Goal: Task Accomplishment & Management: Use online tool/utility

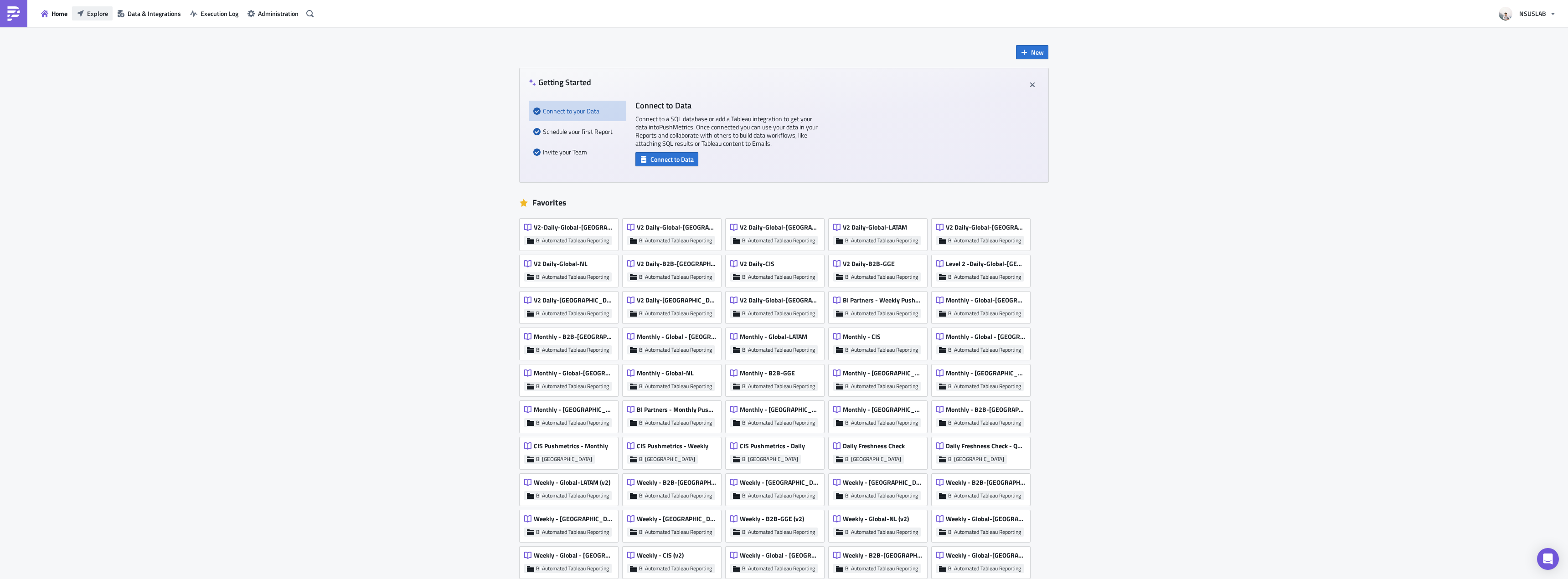
click at [93, 15] on span "Explore" at bounding box center [98, 14] width 21 height 10
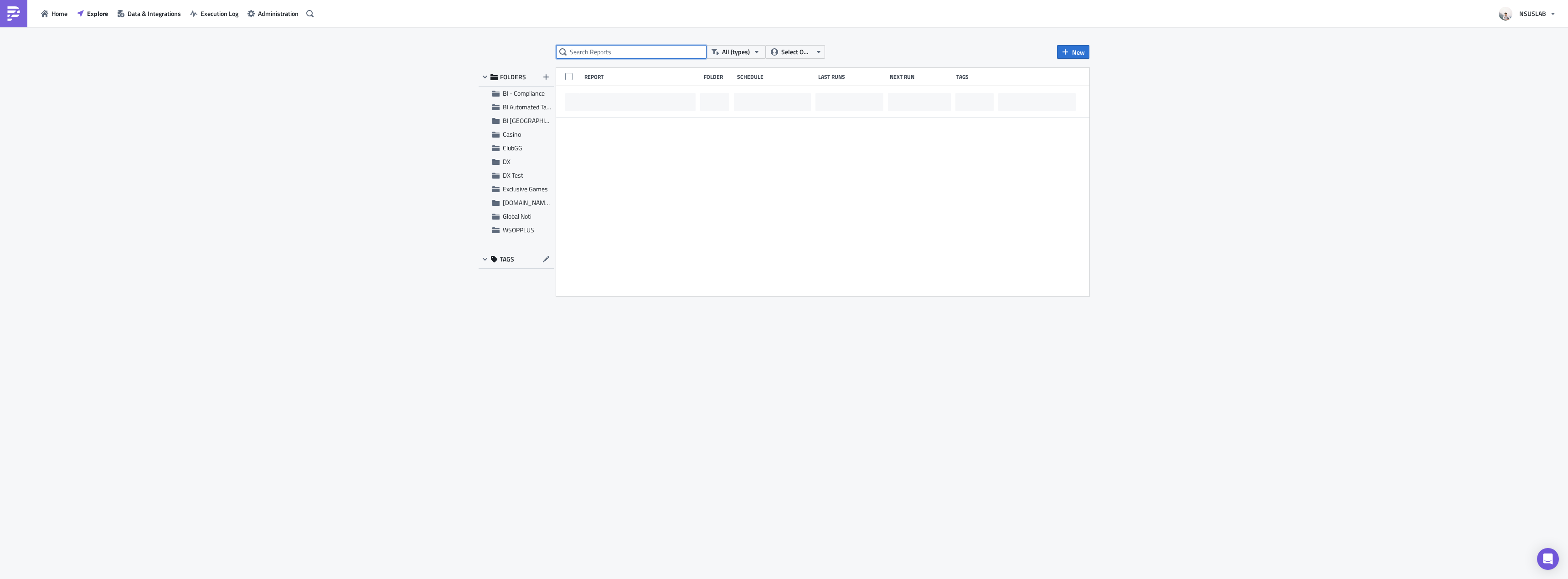
click at [638, 46] on input "text" at bounding box center [631, 51] width 151 height 14
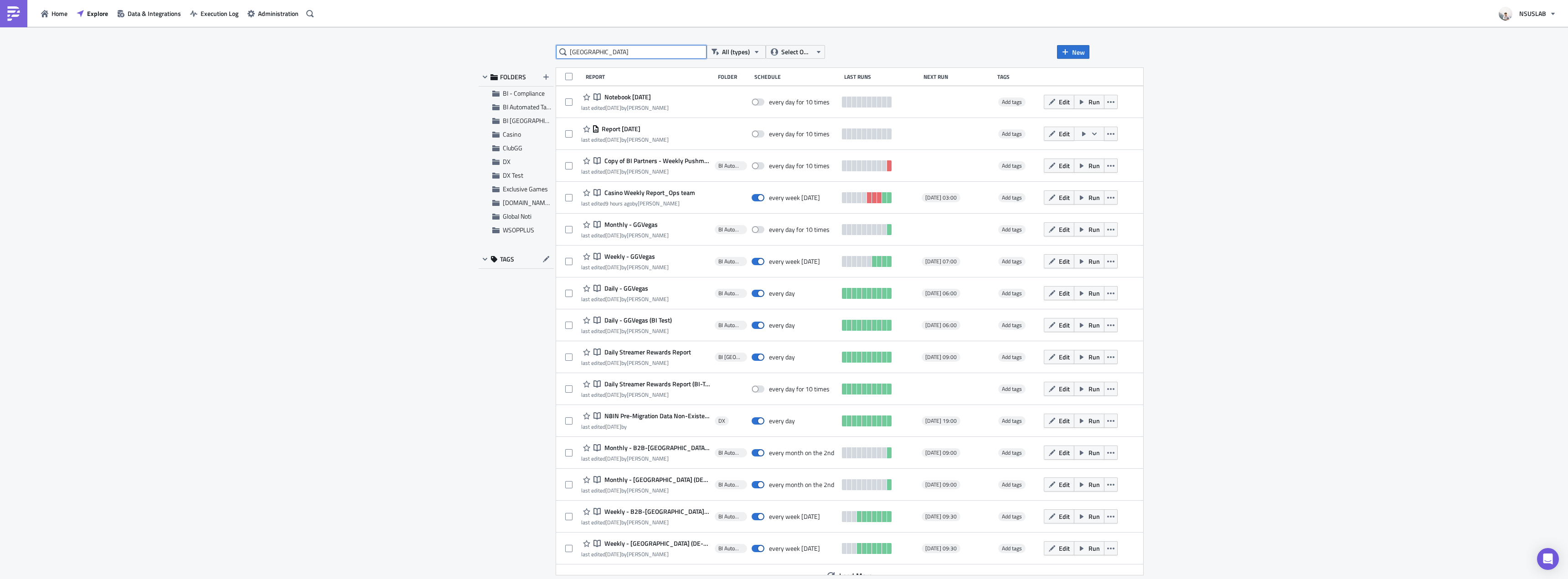
type input "brazil"
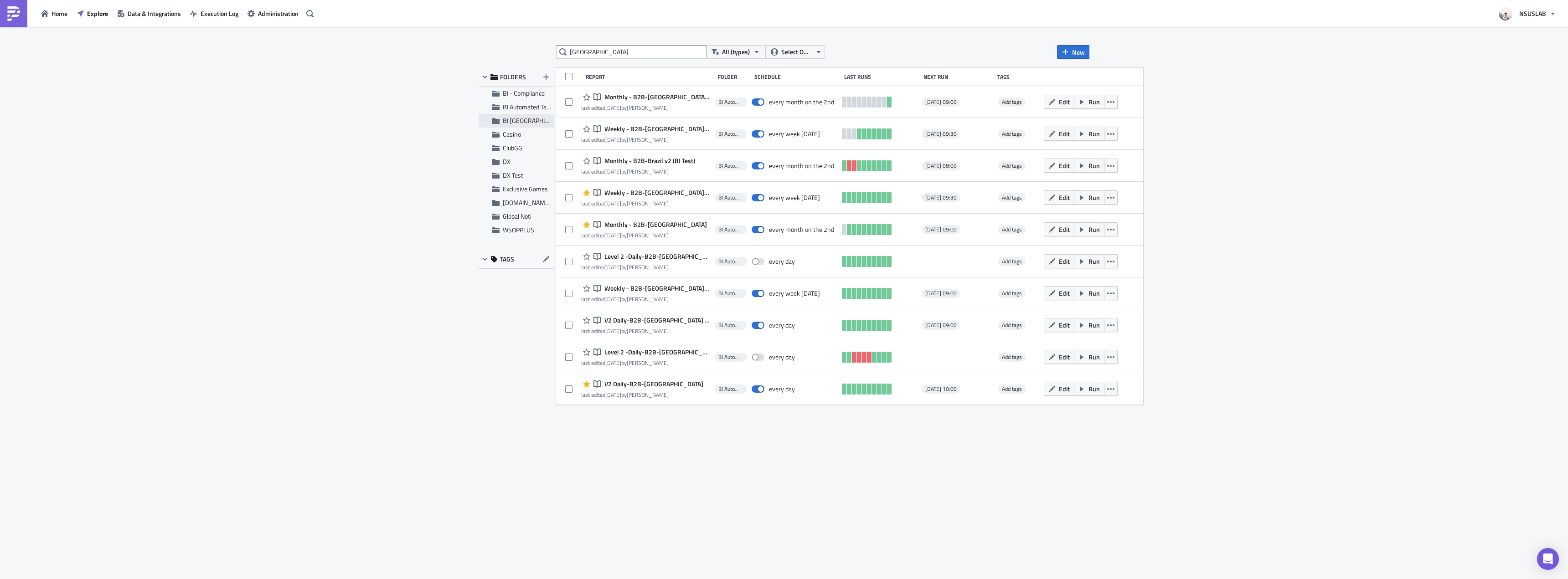
click at [531, 122] on span "BI Toronto" at bounding box center [526, 121] width 49 height 8
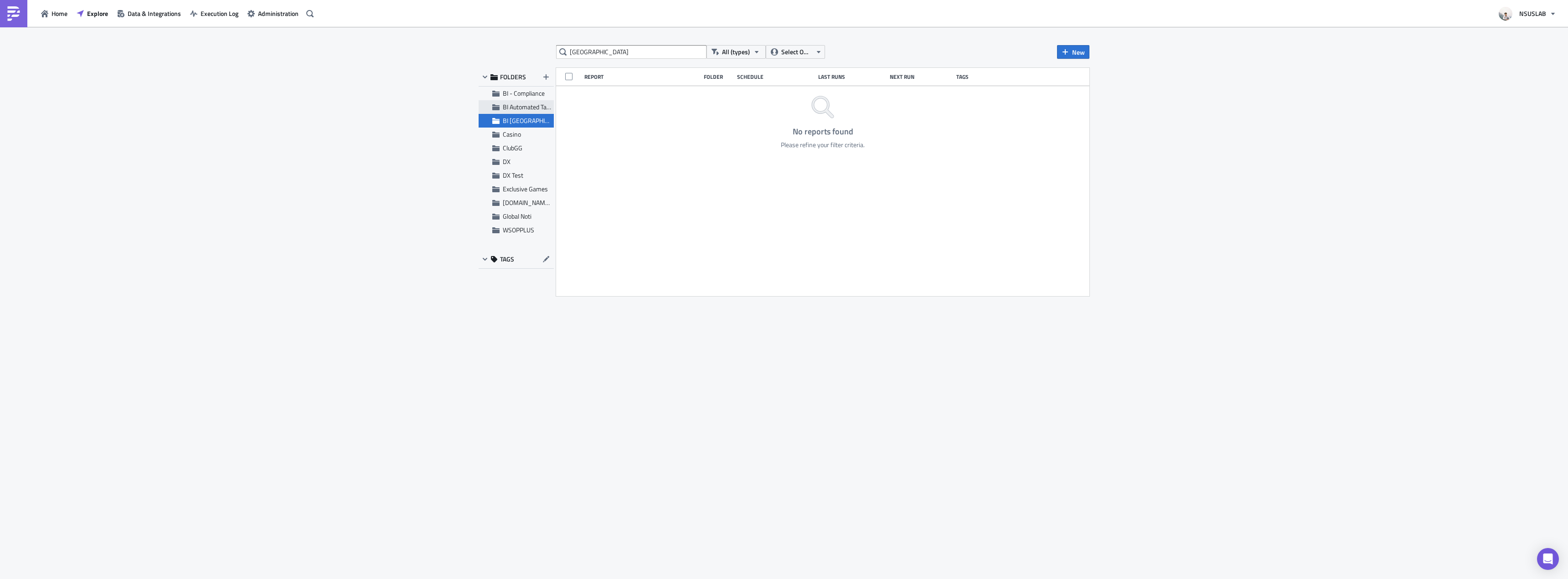
click at [524, 108] on span "BI Automated Tableau Reporting" at bounding box center [545, 107] width 86 height 10
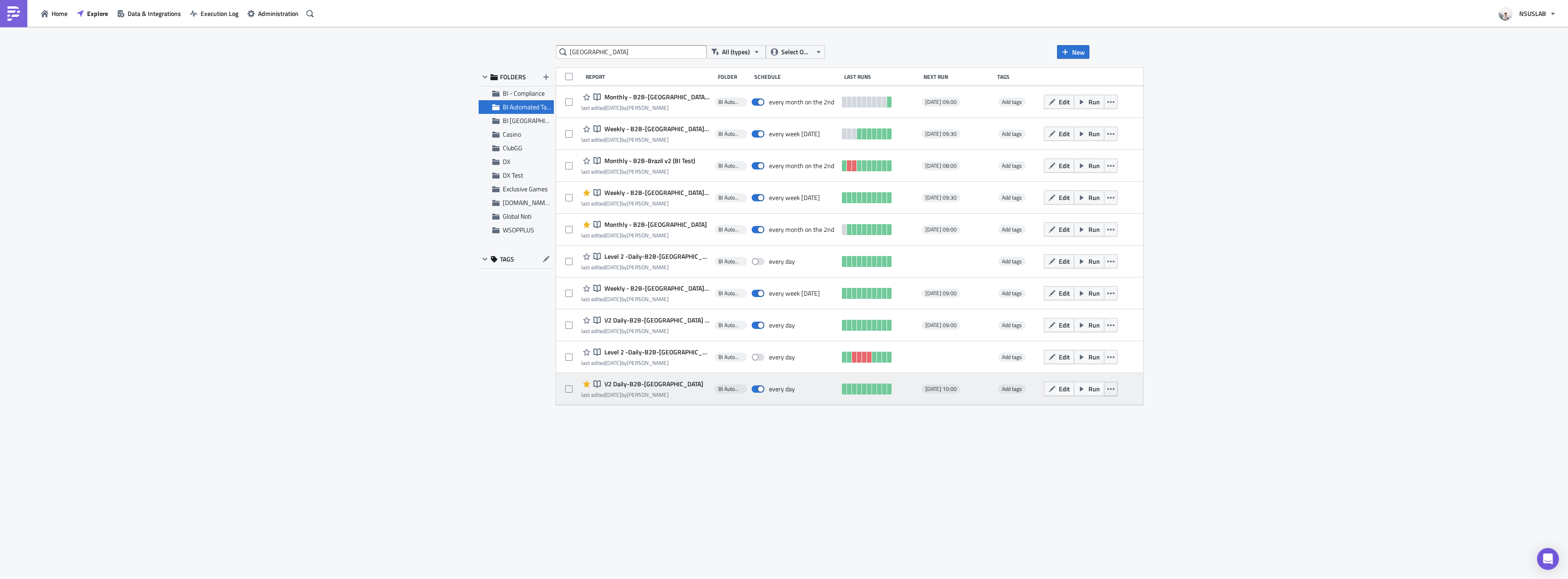
click at [1104, 387] on button "button" at bounding box center [1110, 389] width 14 height 14
click at [1079, 423] on div "Open in New Tab" at bounding box center [1044, 425] width 81 height 9
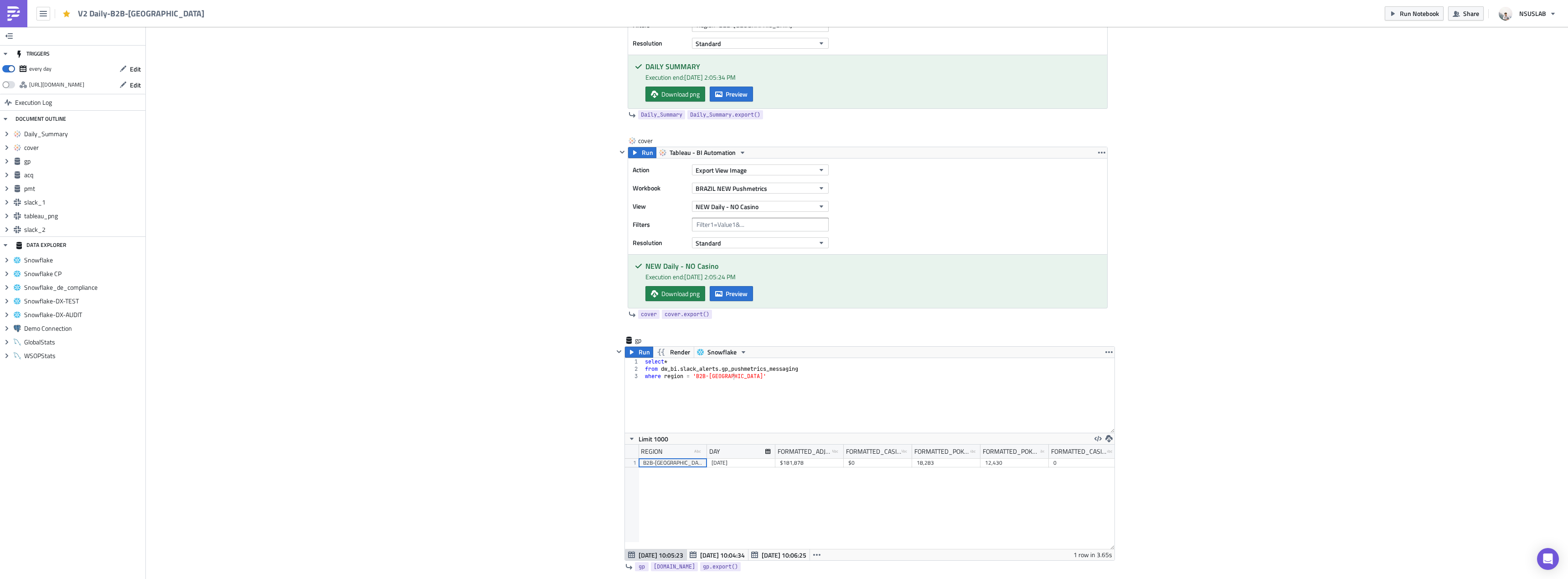
scroll to position [456, 0]
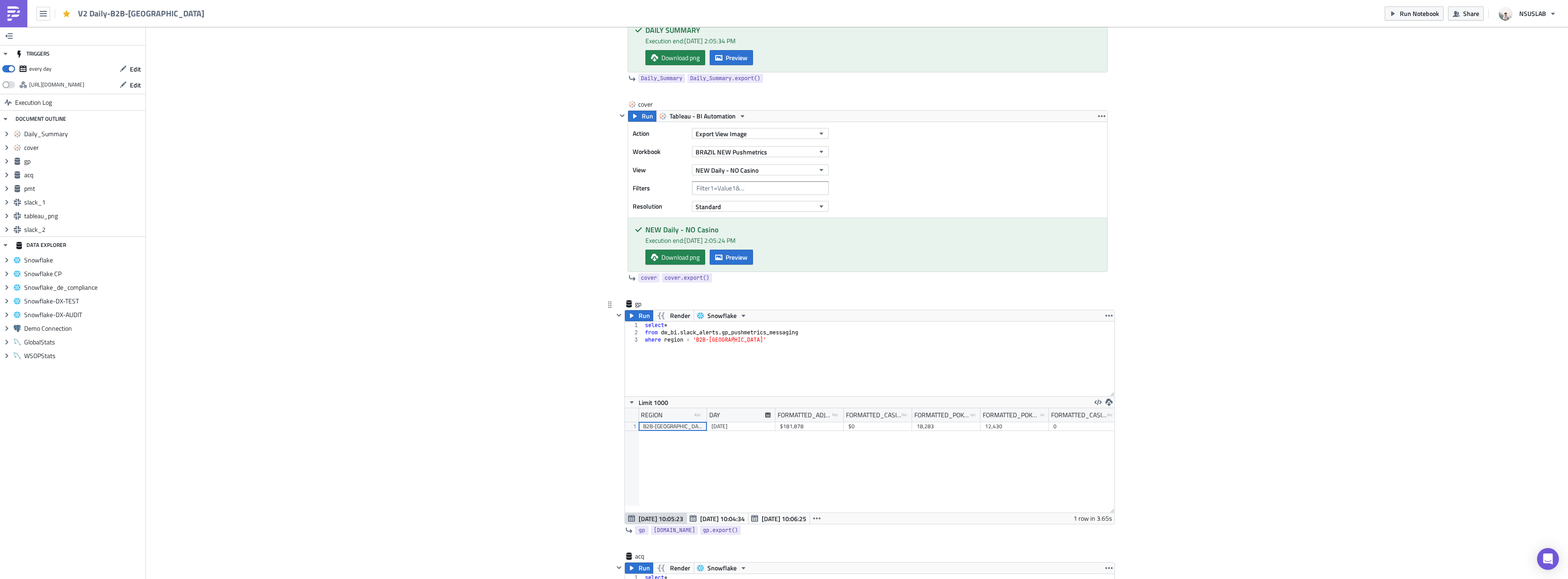
type textarea "where region = 'B2B-[GEOGRAPHIC_DATA]'"
click at [774, 349] on div "select * from dw_bi . slack_alerts . gp_pushmetrics_messaging where region = 'B…" at bounding box center [879, 366] width 471 height 89
click at [784, 360] on div "select * from dw_bi . slack_alerts . gp_pushmetrics_messaging where region = 'B…" at bounding box center [879, 366] width 471 height 89
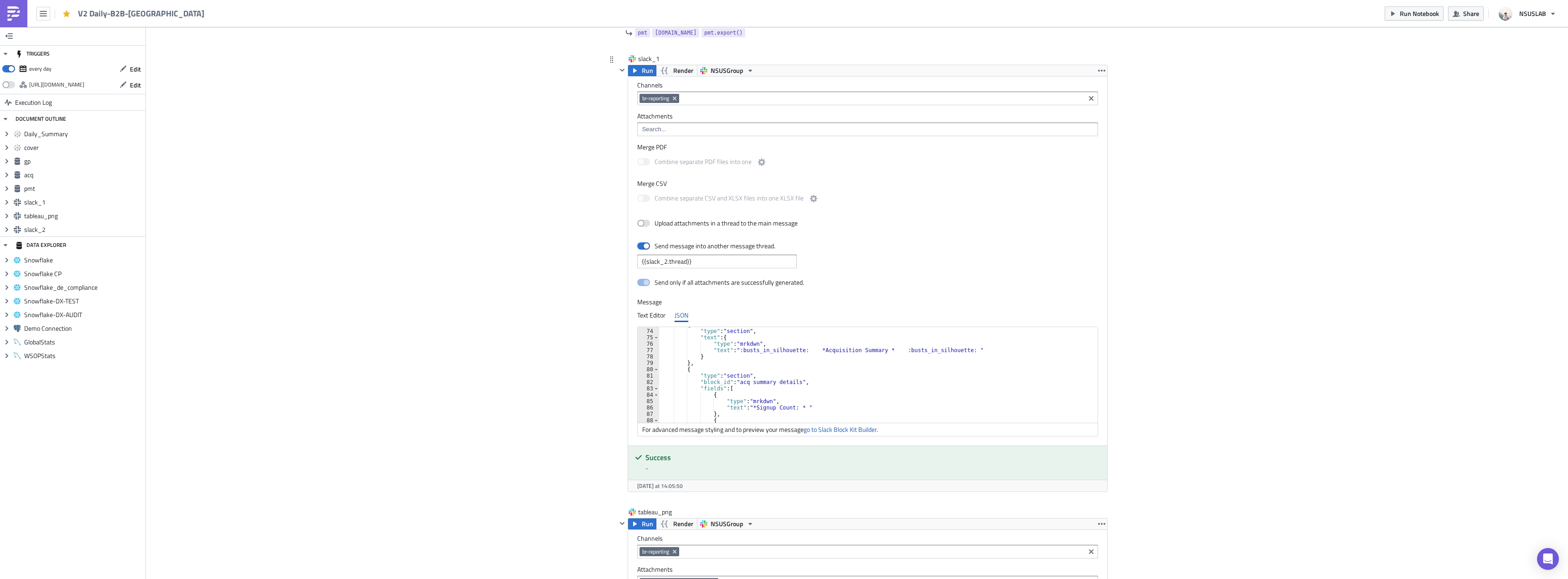
scroll to position [492, 0]
click at [748, 378] on div "} } , { "type" : "section" , "block_id" : "acq summary details" , "fields" : [ …" at bounding box center [874, 380] width 432 height 108
drag, startPoint x: 792, startPoint y: 406, endPoint x: 857, endPoint y: 384, distance: 68.6
click at [792, 405] on div "} } , { "type" : "section" , "block_id" : "acq summary details" , "fields" : [ …" at bounding box center [874, 380] width 432 height 108
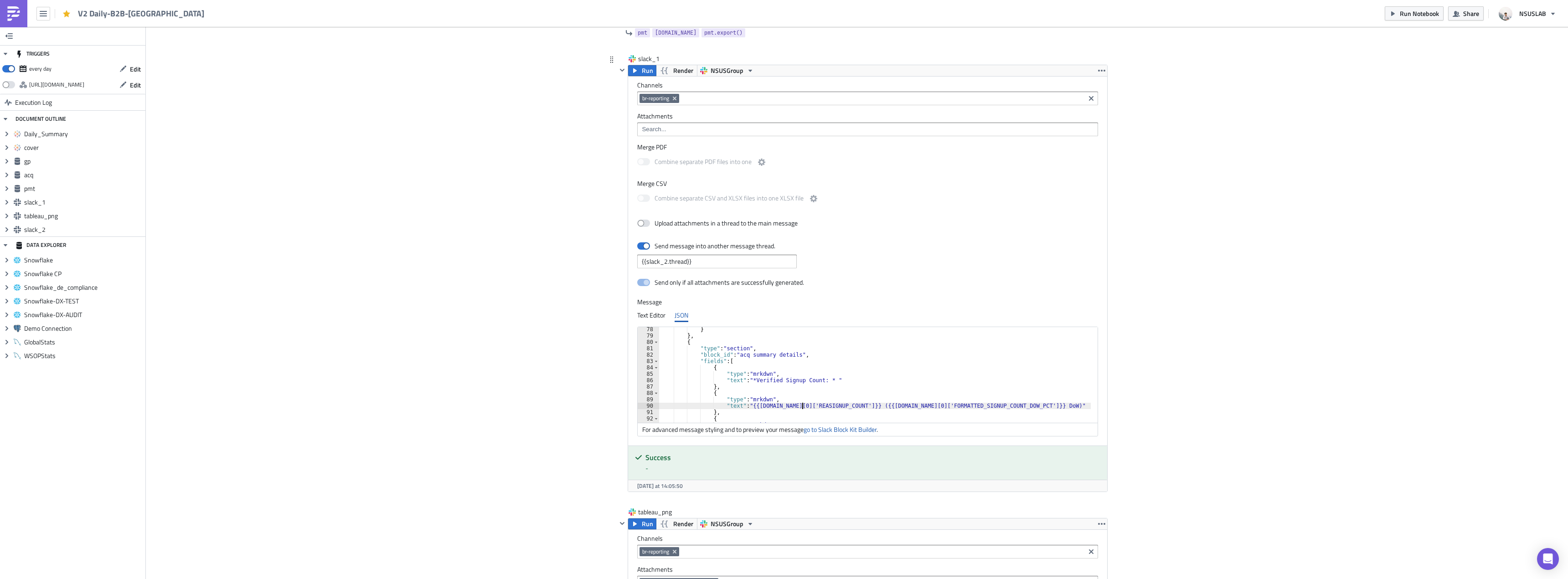
scroll to position [0, 17]
click at [937, 406] on div "} } , { "type" : "section" , "block_id" : "acq summary details" , "fields" : [ …" at bounding box center [874, 380] width 432 height 108
type textarea "},"
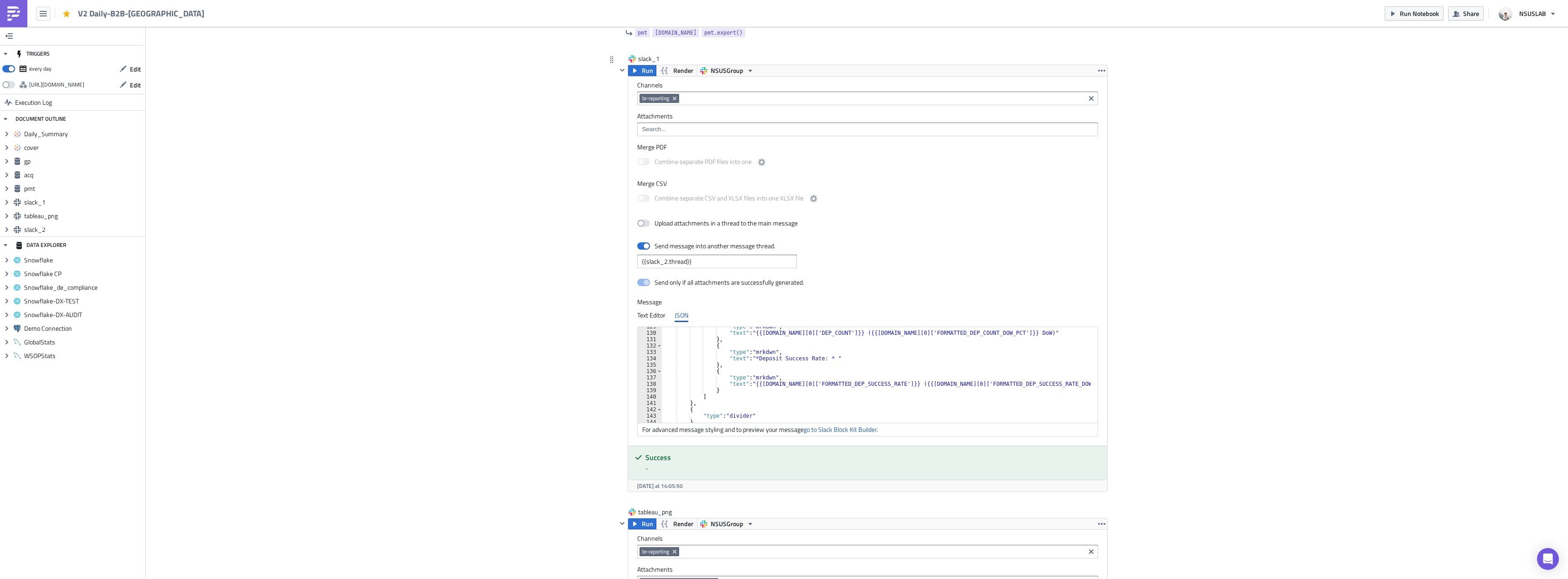
scroll to position [820, 0]
click at [1253, 352] on div "Cover Image BI Automated Tableau Reporting Execution Log V2 Daily-B2B-[GEOGRAPH…" at bounding box center [857, 10] width 1422 height 2881
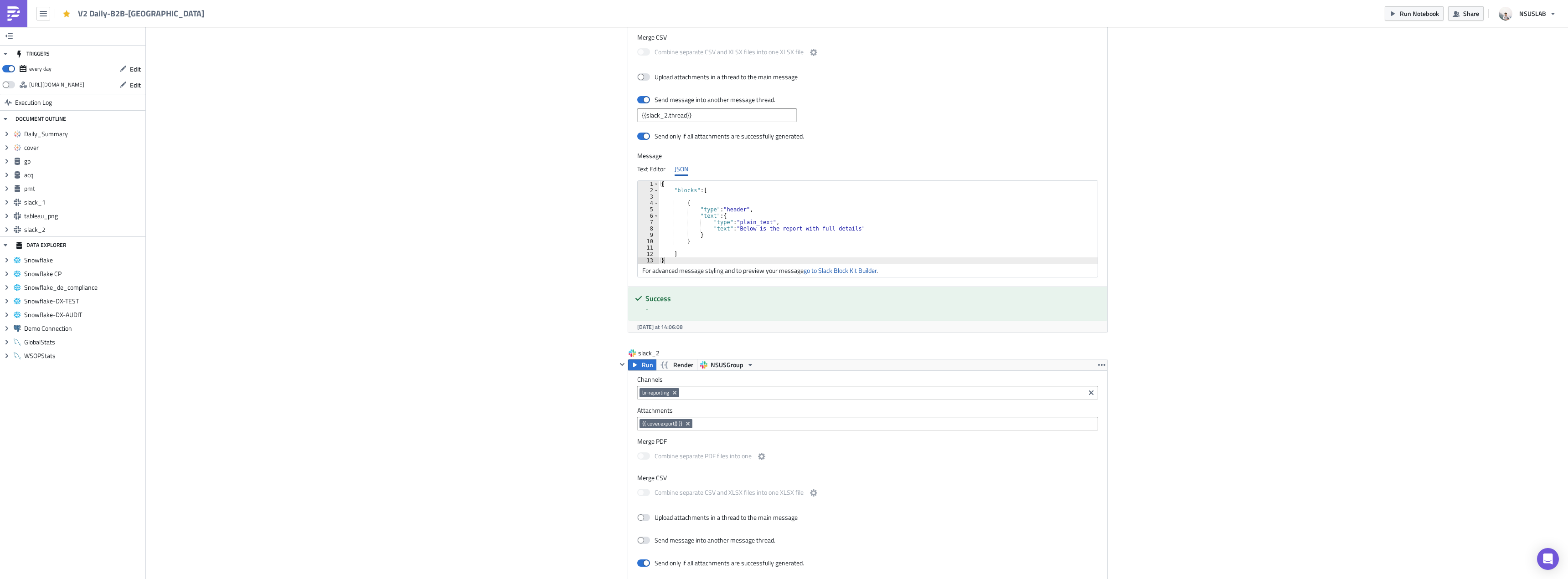
scroll to position [2054, 0]
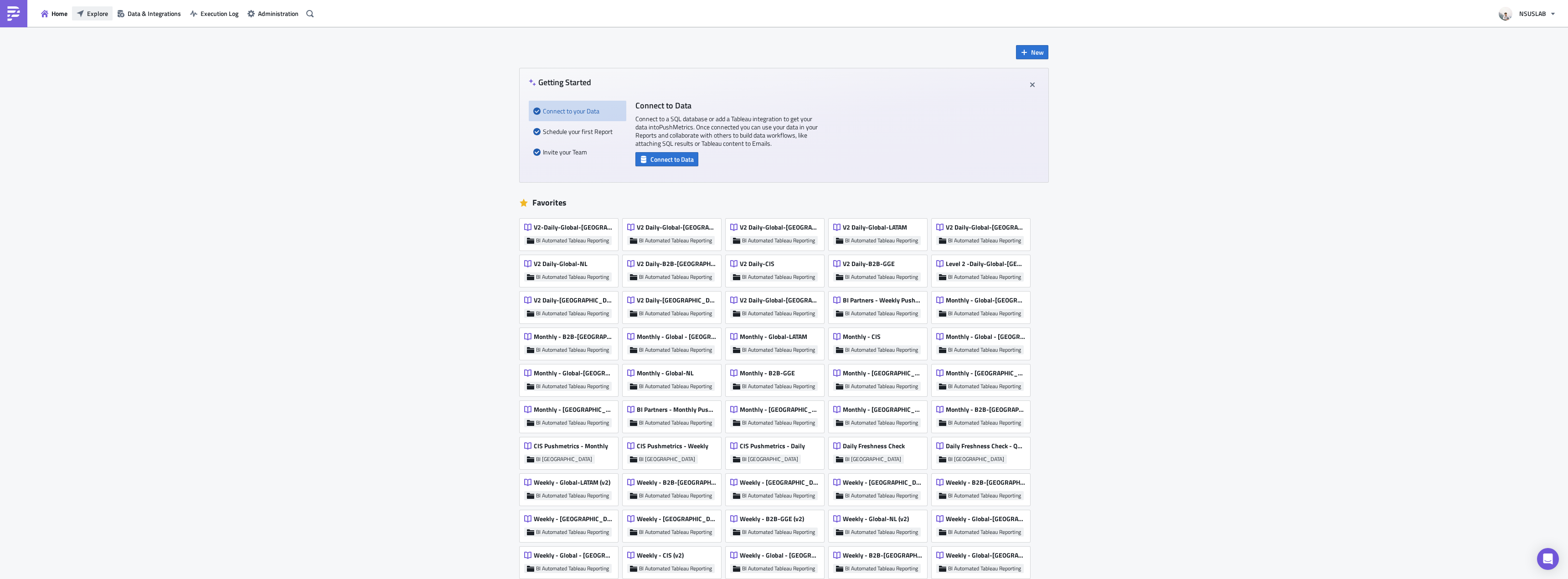
click at [103, 13] on span "Explore" at bounding box center [98, 14] width 21 height 10
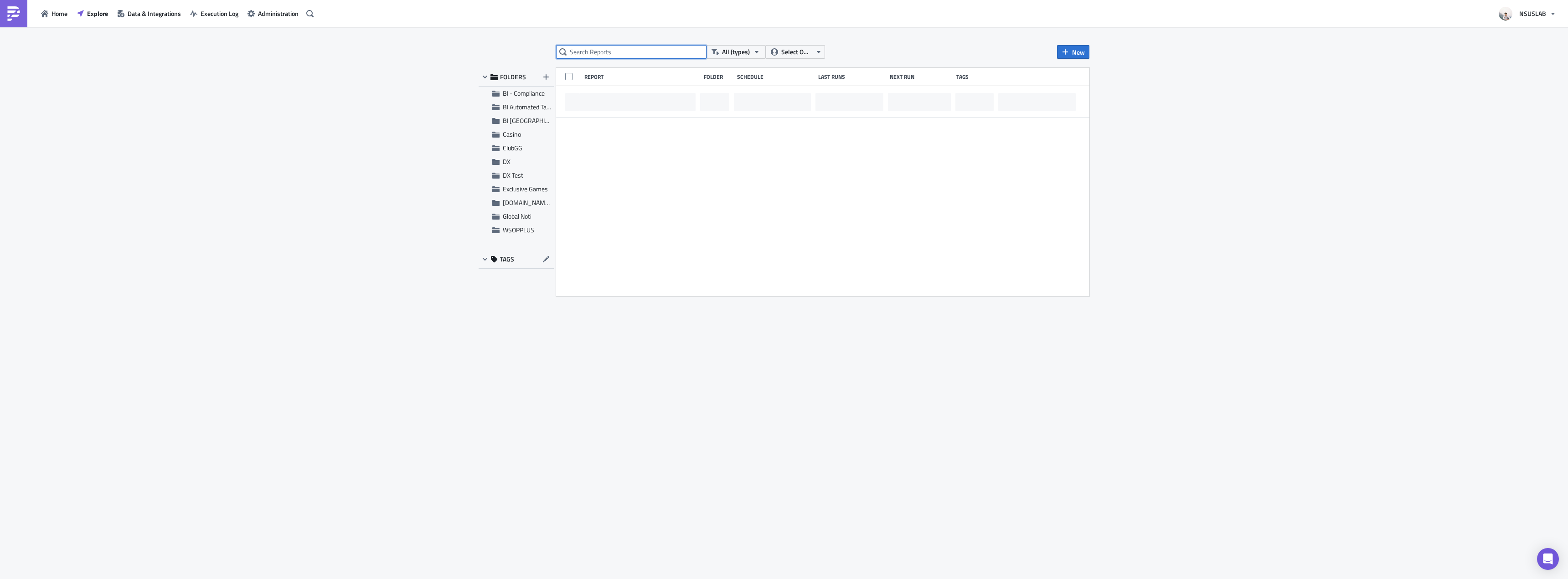
click at [588, 48] on input "text" at bounding box center [631, 51] width 151 height 14
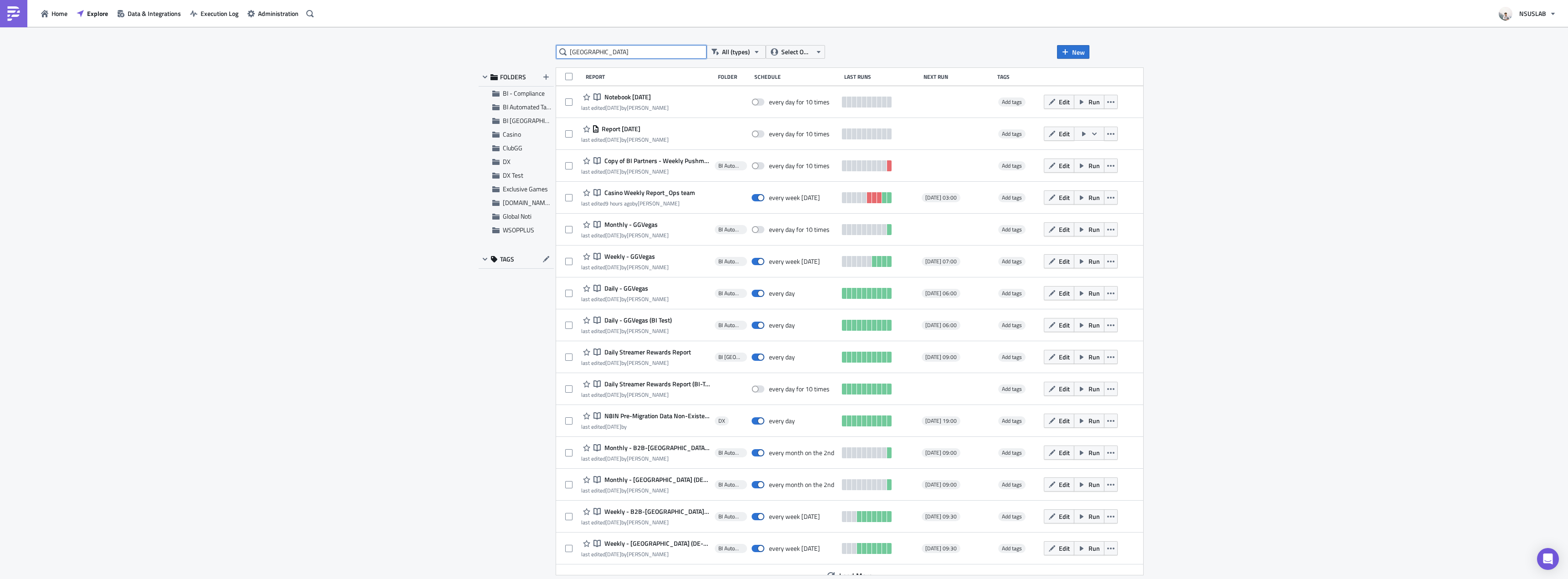
type input "germany"
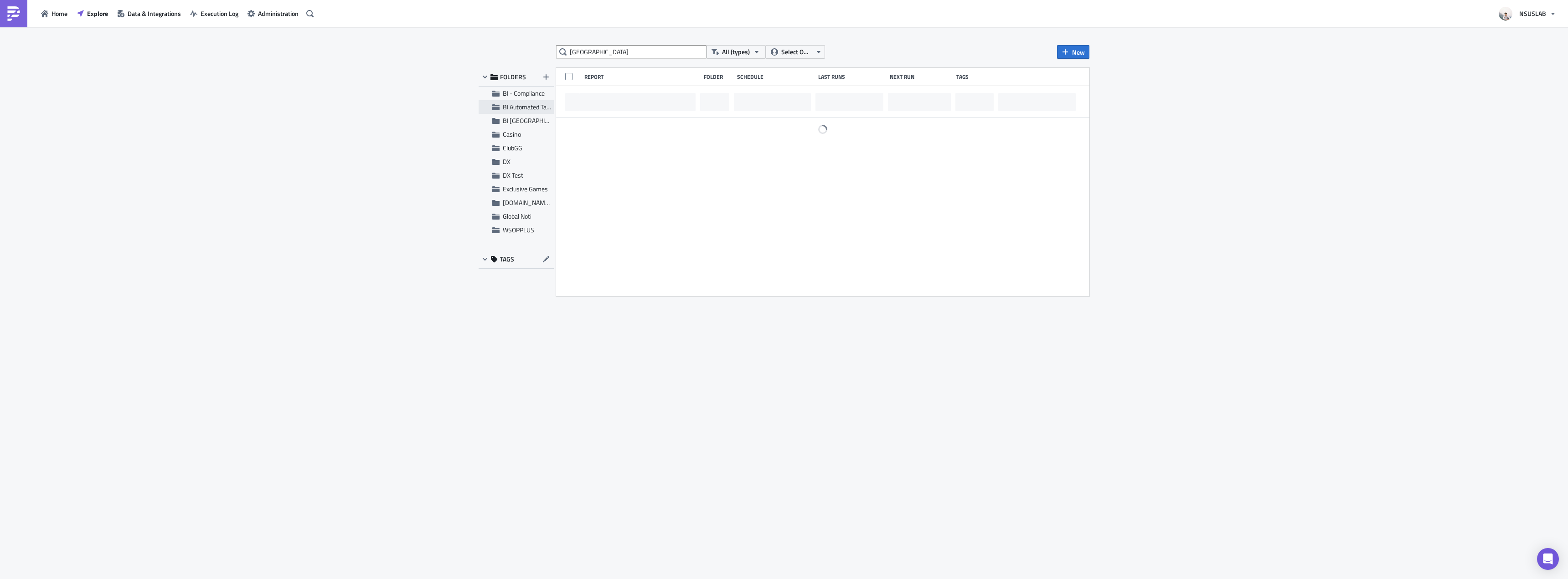
click at [498, 105] on icon at bounding box center [495, 107] width 7 height 6
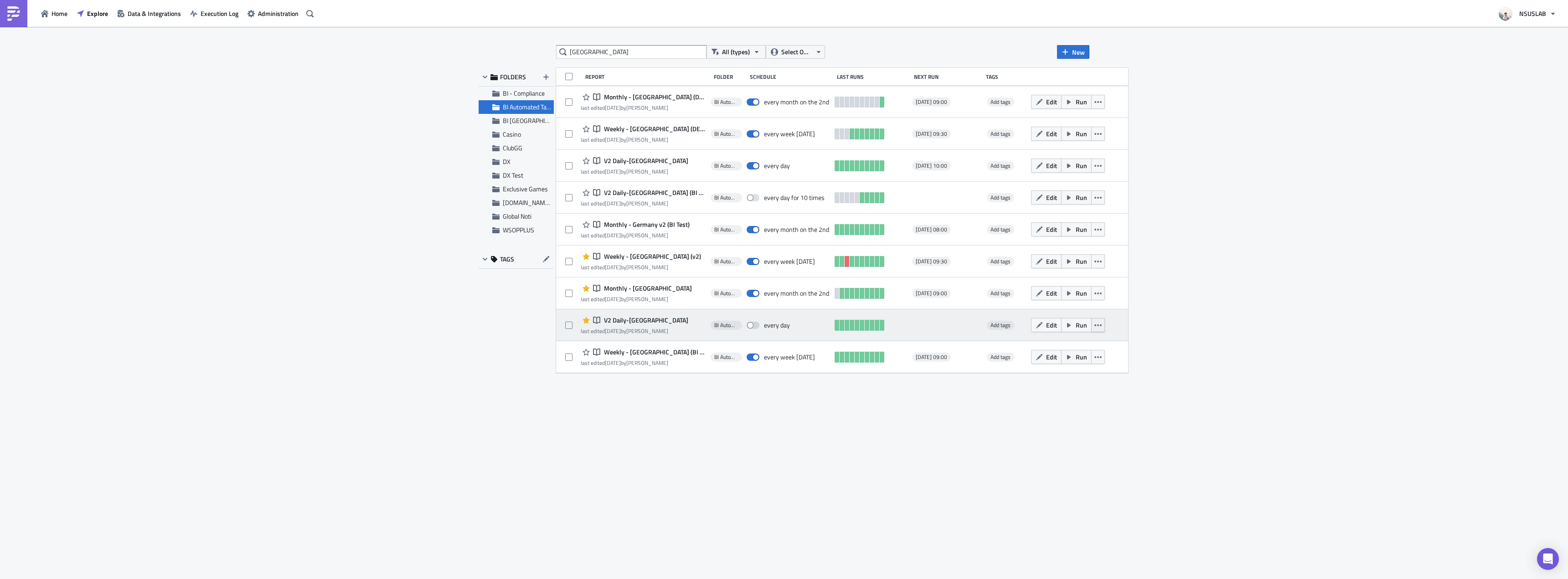
click at [1091, 322] on button "button" at bounding box center [1098, 325] width 14 height 14
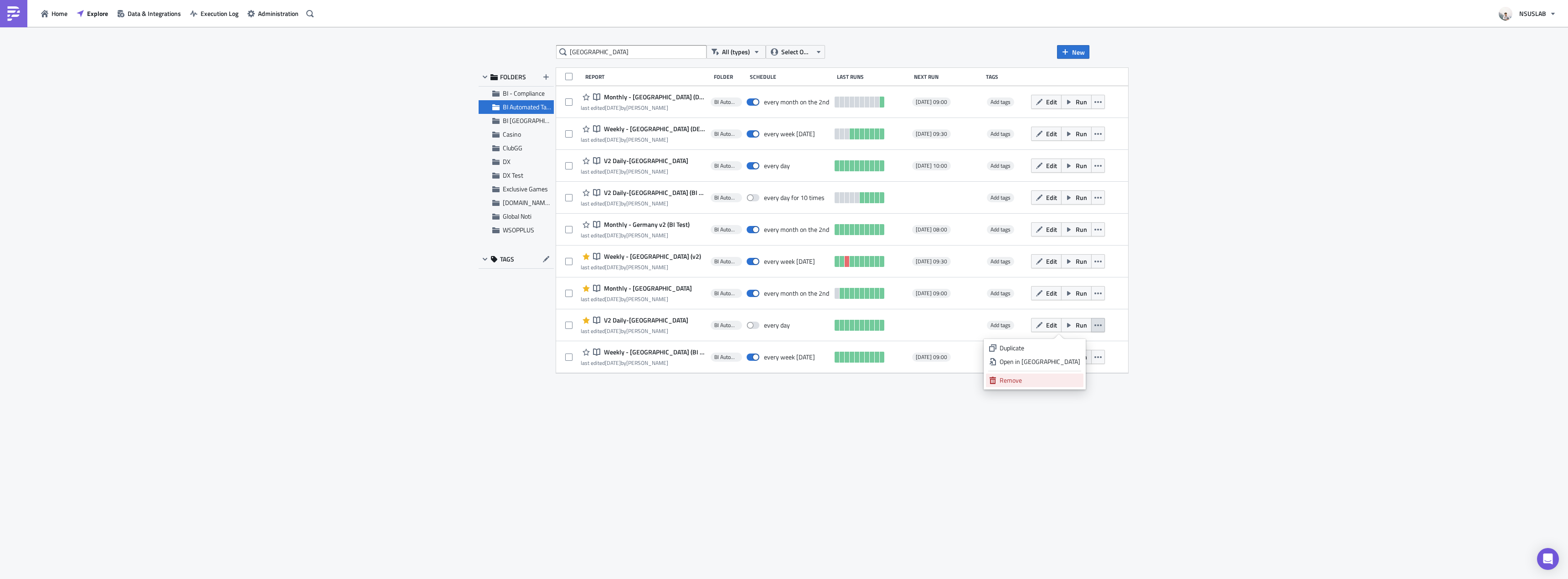
click at [1069, 377] on div "Remove" at bounding box center [1039, 380] width 81 height 9
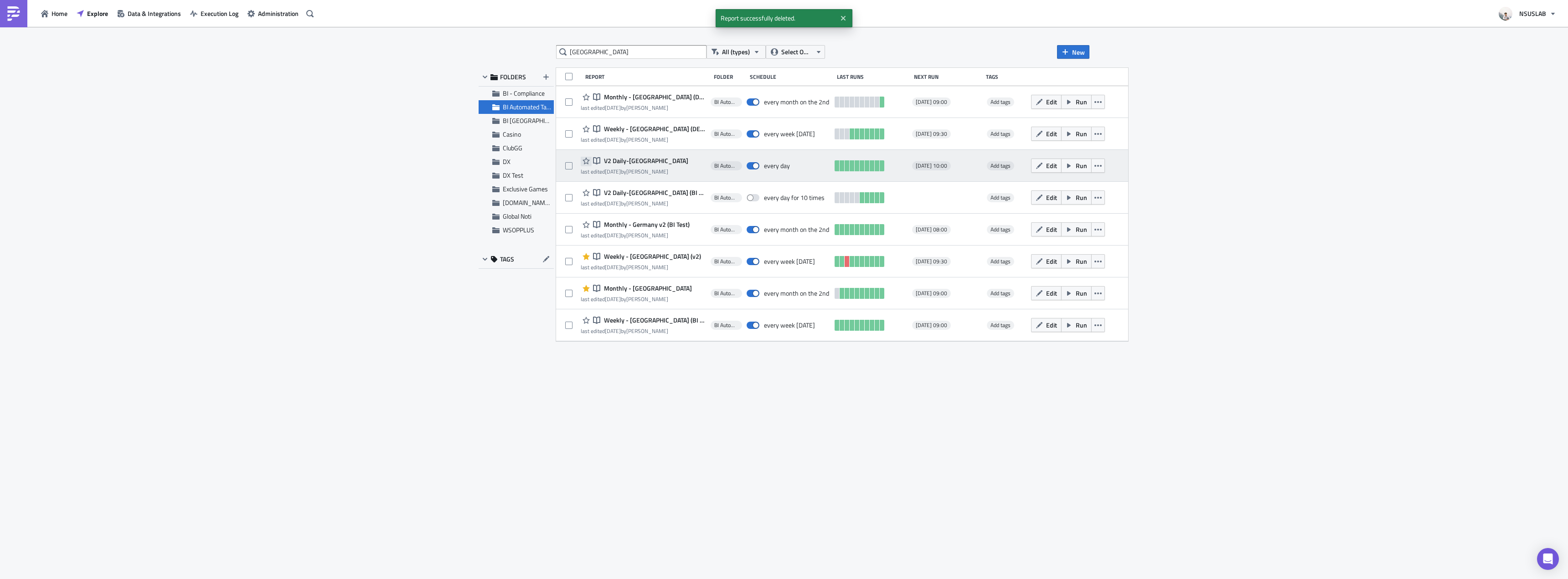
click at [581, 160] on button "button" at bounding box center [586, 161] width 11 height 11
click at [1094, 167] on icon "button" at bounding box center [1098, 165] width 7 height 7
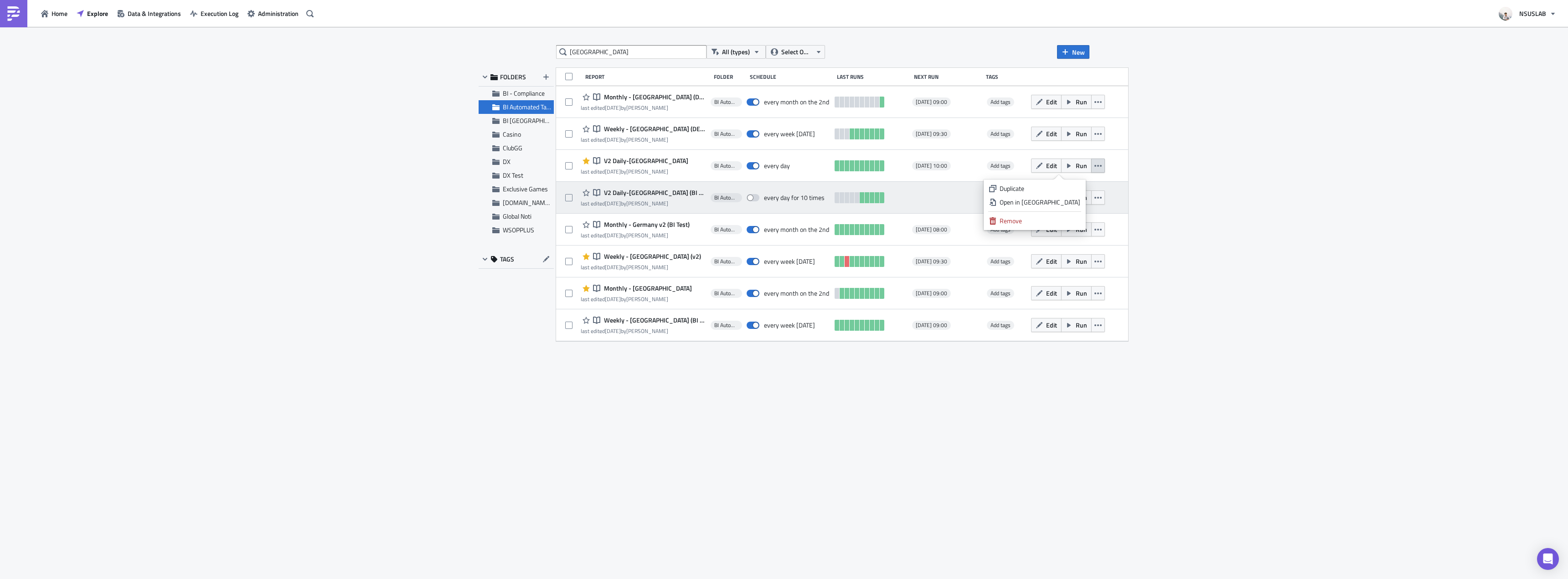
click at [1069, 206] on div "Open in New Tab" at bounding box center [1039, 202] width 81 height 9
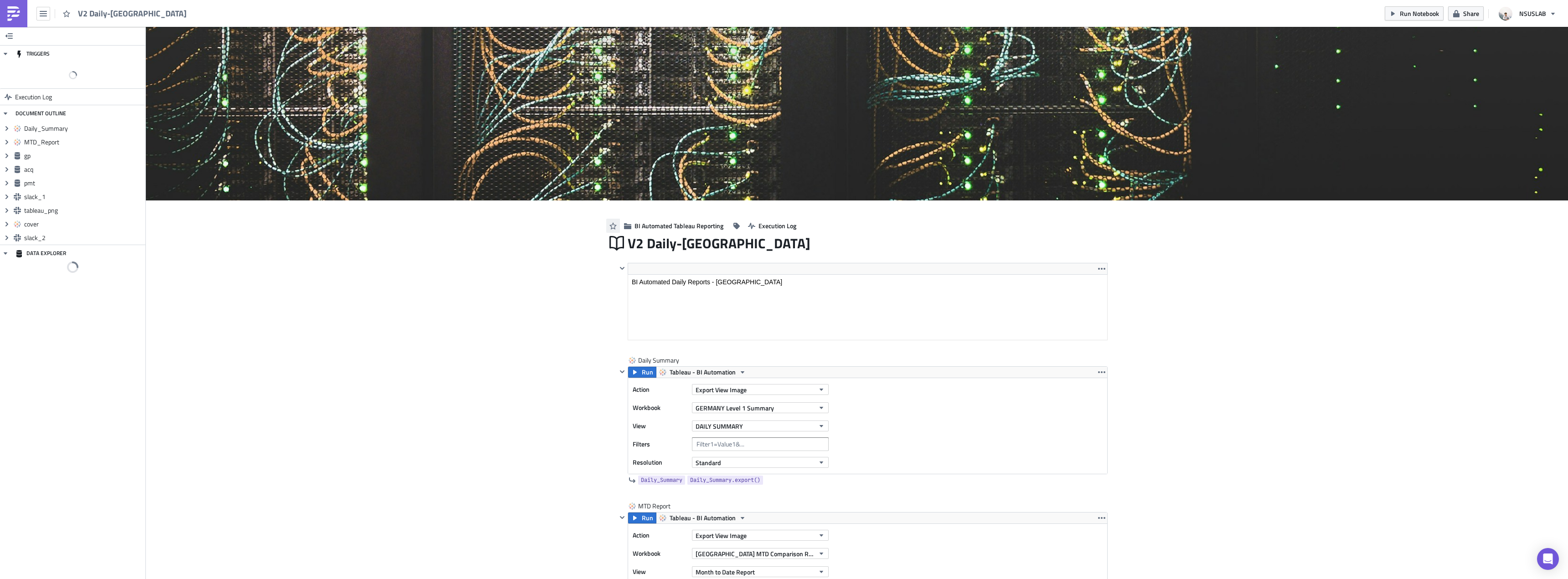
scroll to position [104, 490]
click at [606, 223] on button "button" at bounding box center [612, 226] width 14 height 14
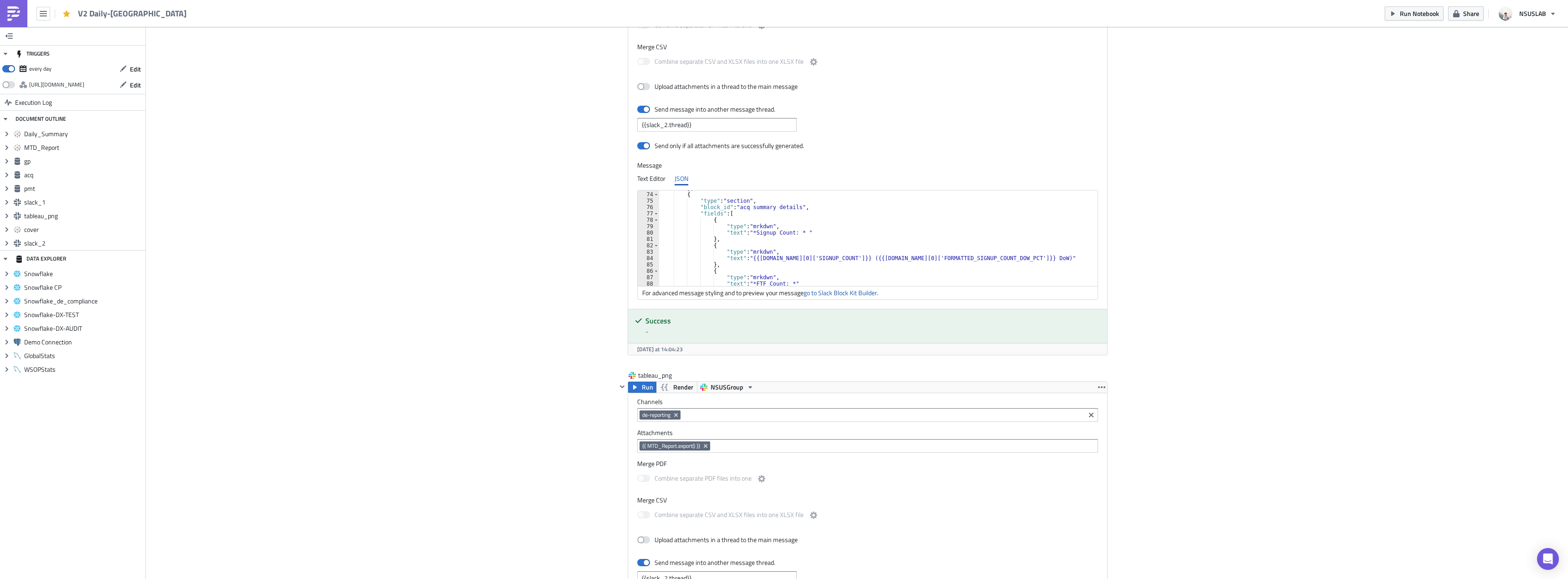
scroll to position [464, 0]
click at [748, 231] on div "} , { "type" : "section" , "block_id" : "acq summary details" , "fields" : [ { …" at bounding box center [880, 239] width 442 height 108
click at [790, 256] on div "} , { "type" : "section" , "block_id" : "acq summary details" , "fields" : [ { …" at bounding box center [880, 239] width 442 height 108
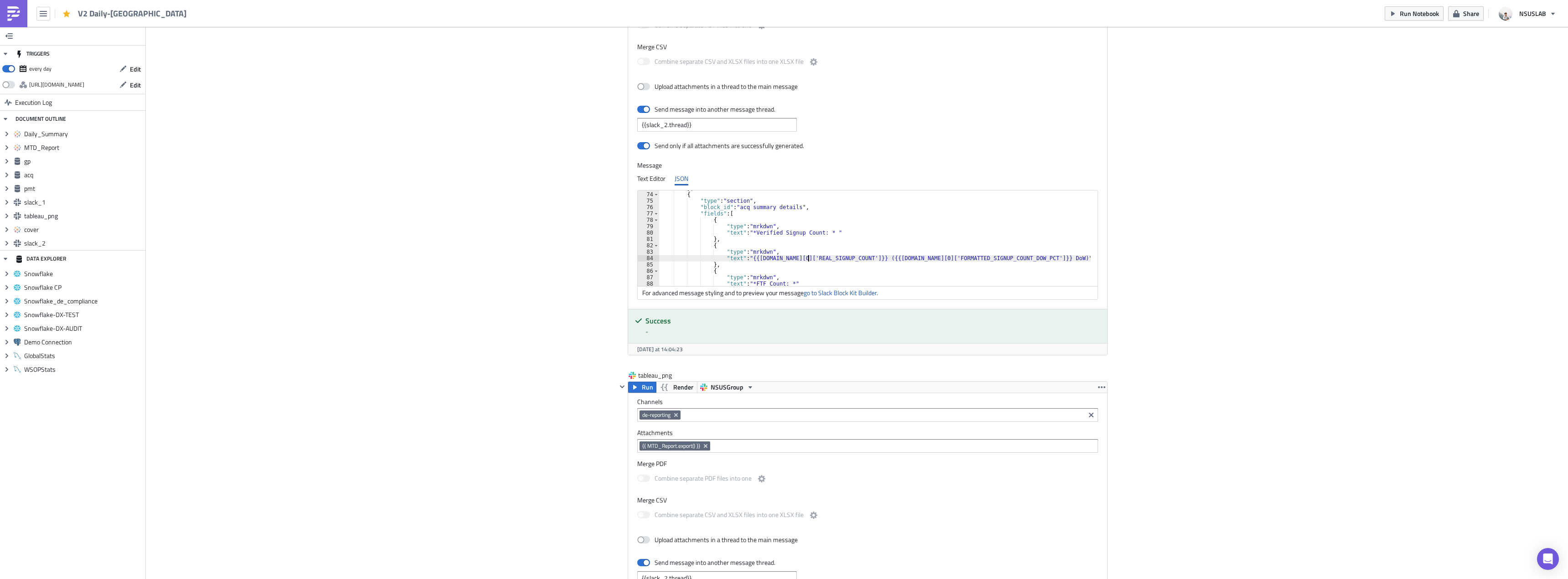
drag, startPoint x: 934, startPoint y: 256, endPoint x: 951, endPoint y: 252, distance: 17.5
click at [934, 256] on div "} , { "type" : "section" , "block_id" : "acq summary details" , "fields" : [ { …" at bounding box center [880, 239] width 442 height 108
type textarea ""text": "{{[DOMAIN_NAME][0]['REAL_SIGNUP_COUNT']}} ({{[DOMAIN_NAME][0]['FORMATT…"
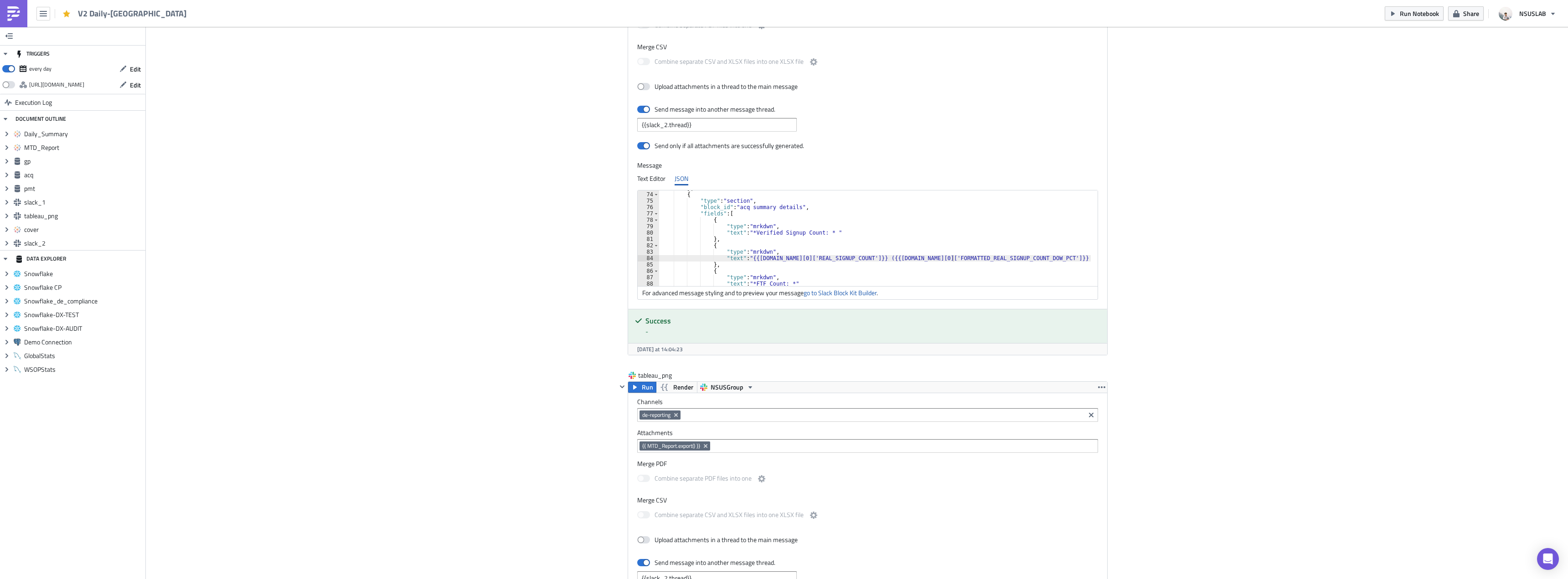
scroll to position [1503, 0]
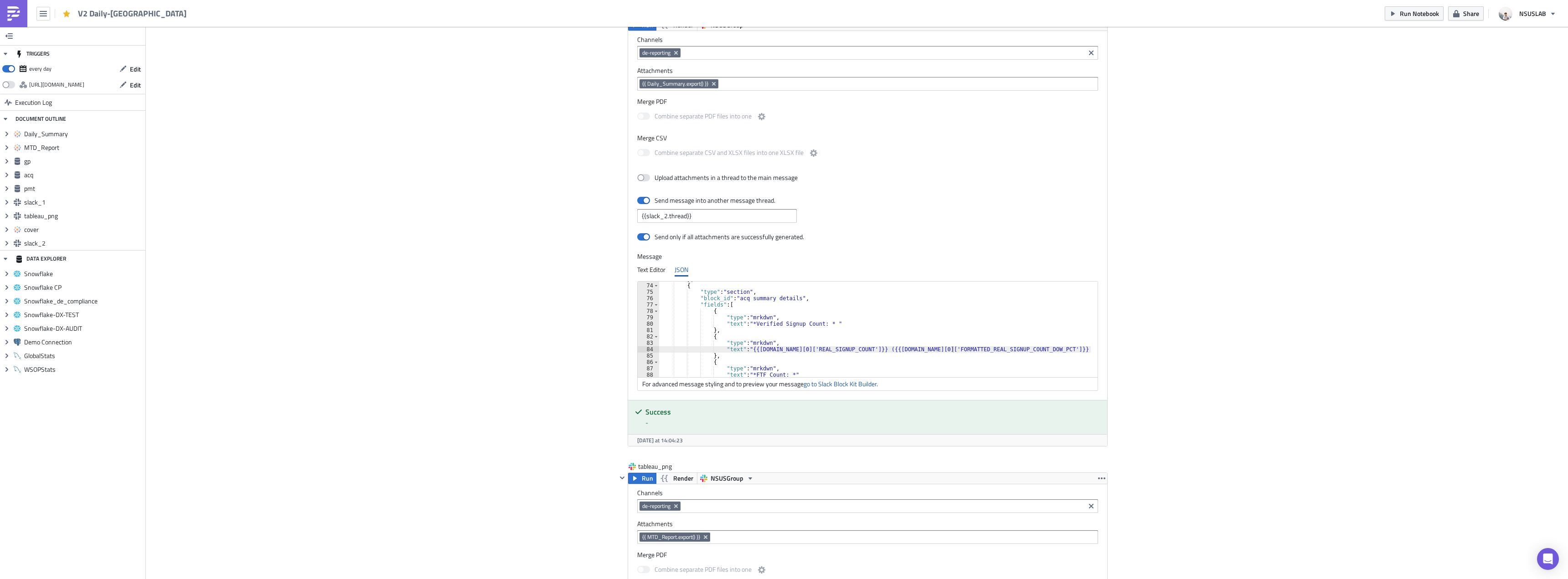
click at [1274, 329] on div "Cover Image BI Automated Tableau Reporting Execution Log V2 Daily-Germany <p>BI…" at bounding box center [857, 70] width 1422 height 3093
click at [9, 21] on img at bounding box center [14, 14] width 14 height 14
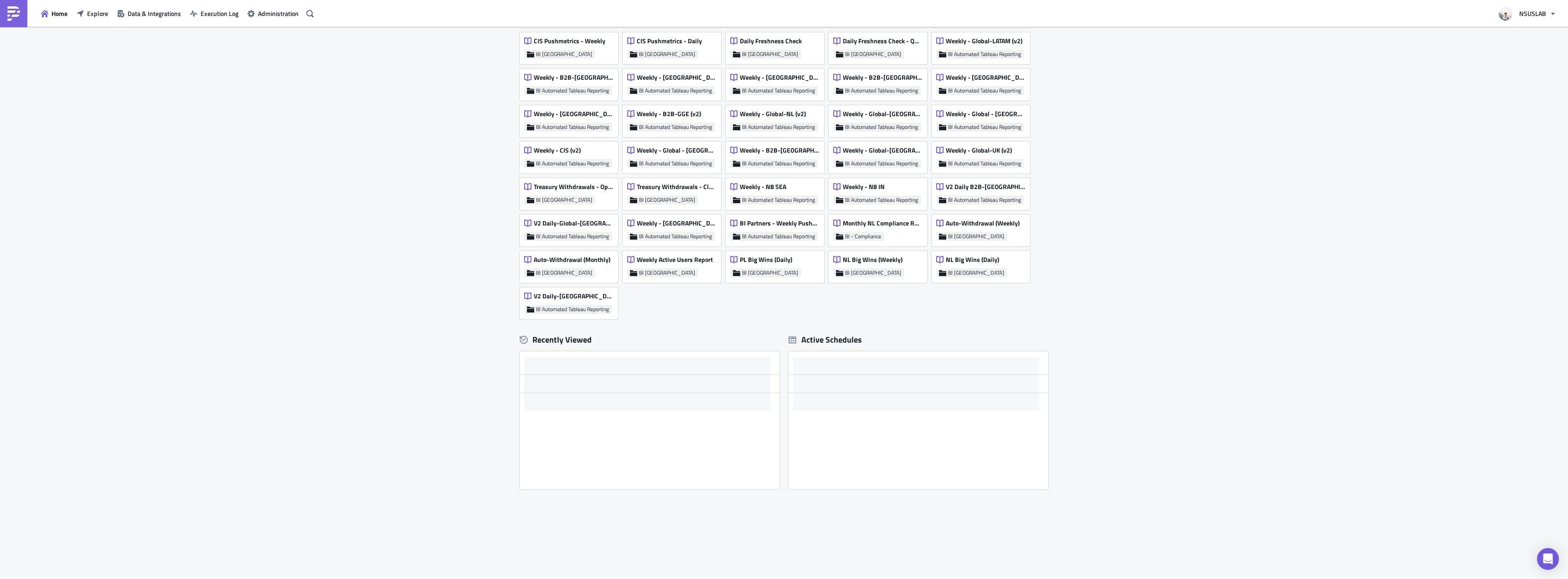
scroll to position [405, 0]
